Goal: Navigation & Orientation: Find specific page/section

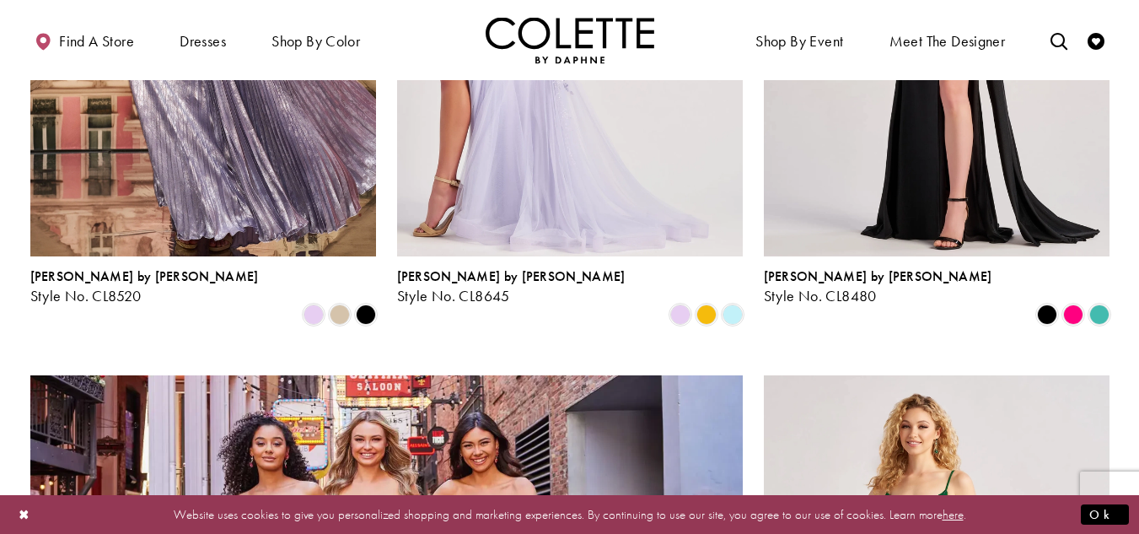
scroll to position [1518, 0]
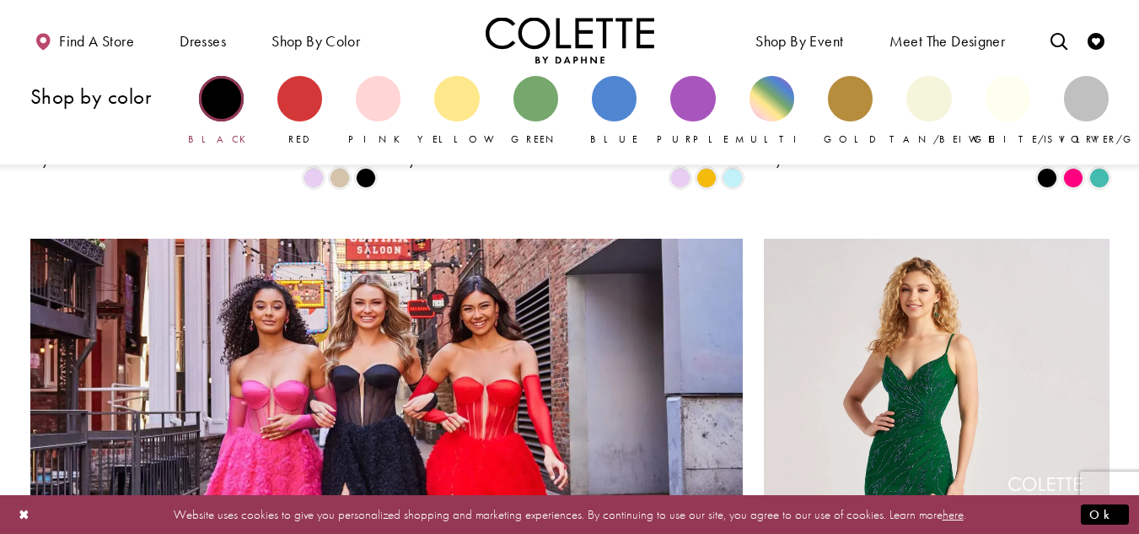
click at [218, 86] on div "Primary block" at bounding box center [221, 98] width 45 height 45
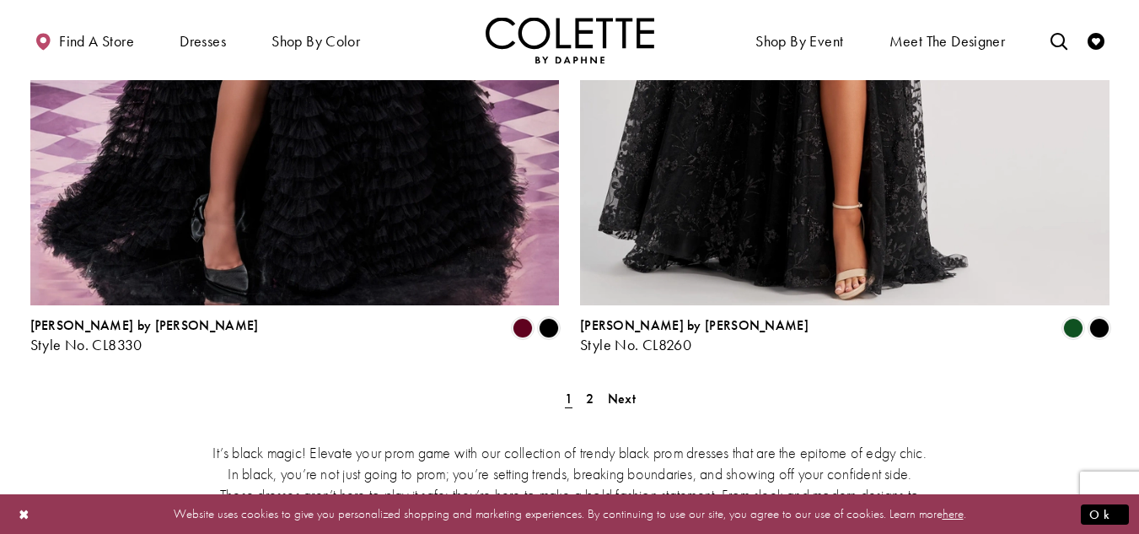
scroll to position [3120, 0]
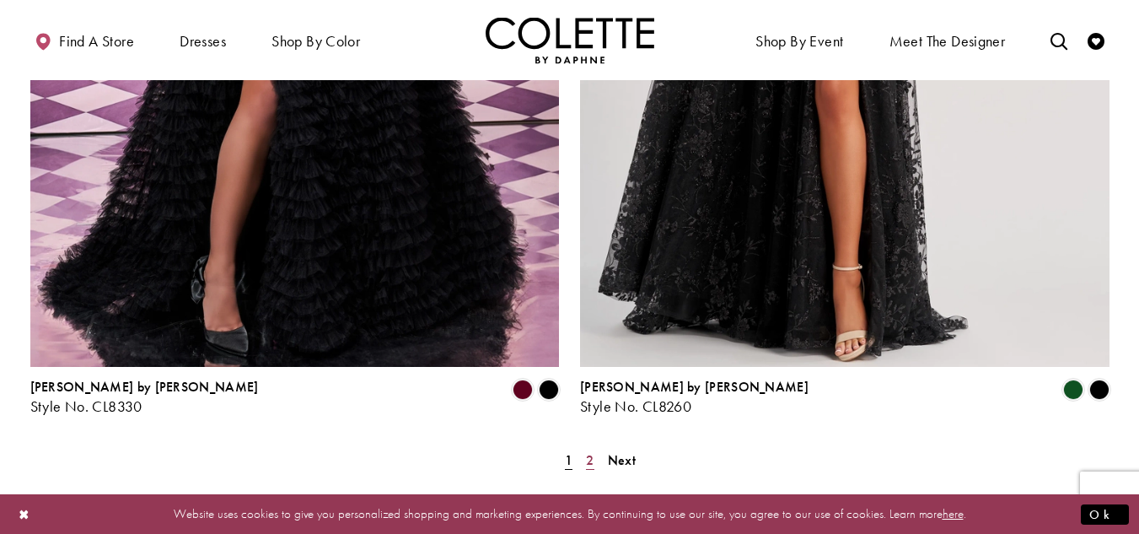
click at [589, 451] on span "2" at bounding box center [590, 460] width 8 height 18
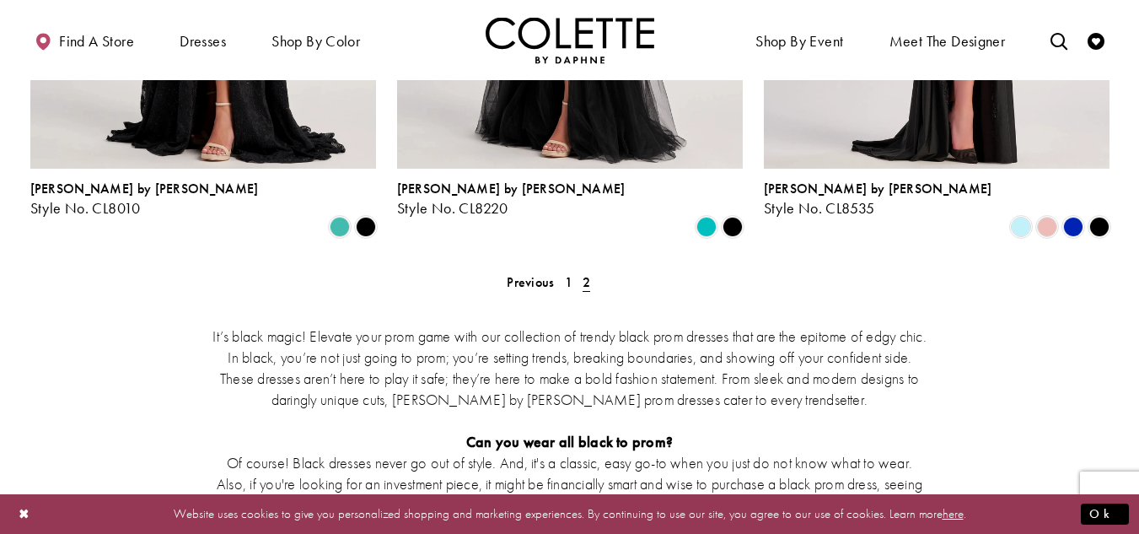
scroll to position [1187, 0]
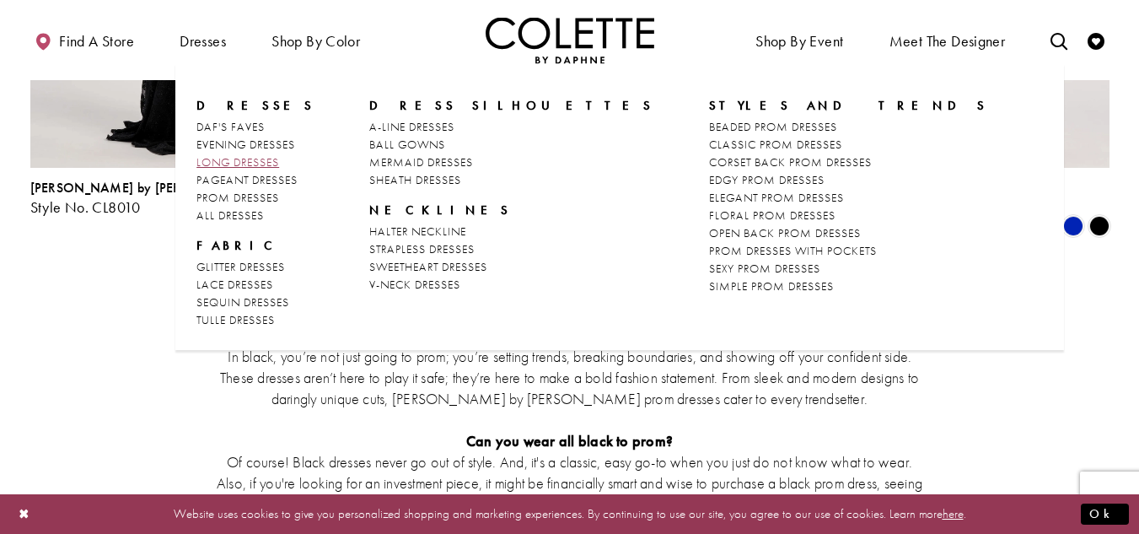
click at [271, 166] on span "LONG DRESSES" at bounding box center [237, 161] width 83 height 15
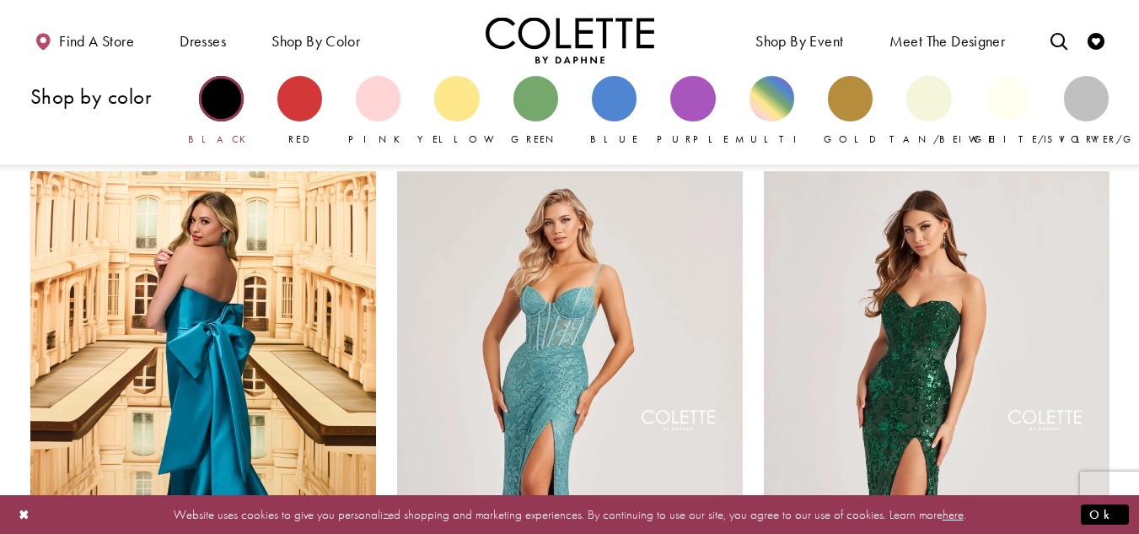
click at [218, 95] on div "Primary block" at bounding box center [221, 98] width 45 height 45
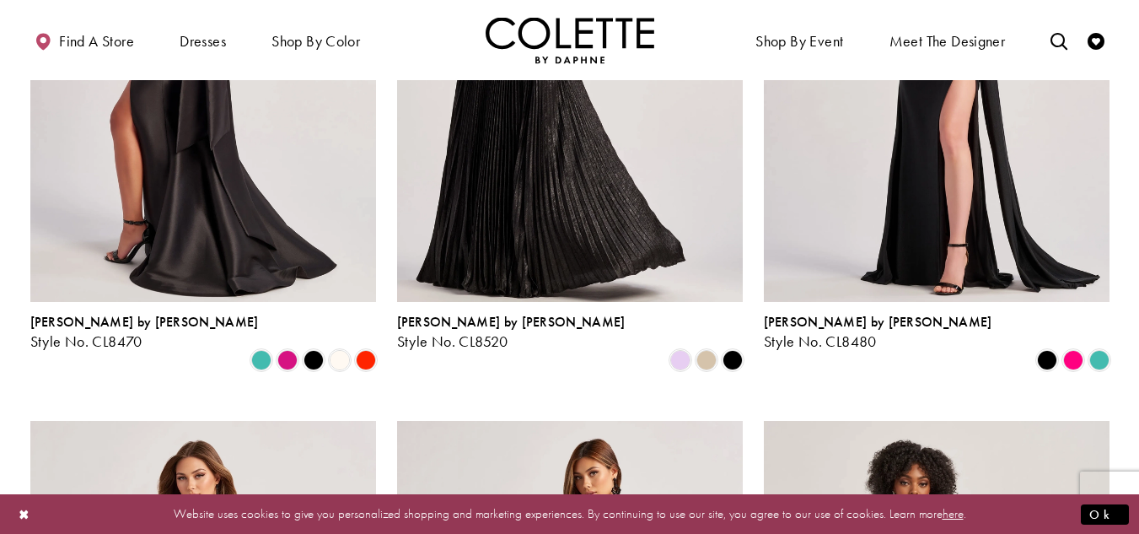
scroll to position [422, 0]
